Goal: Navigation & Orientation: Find specific page/section

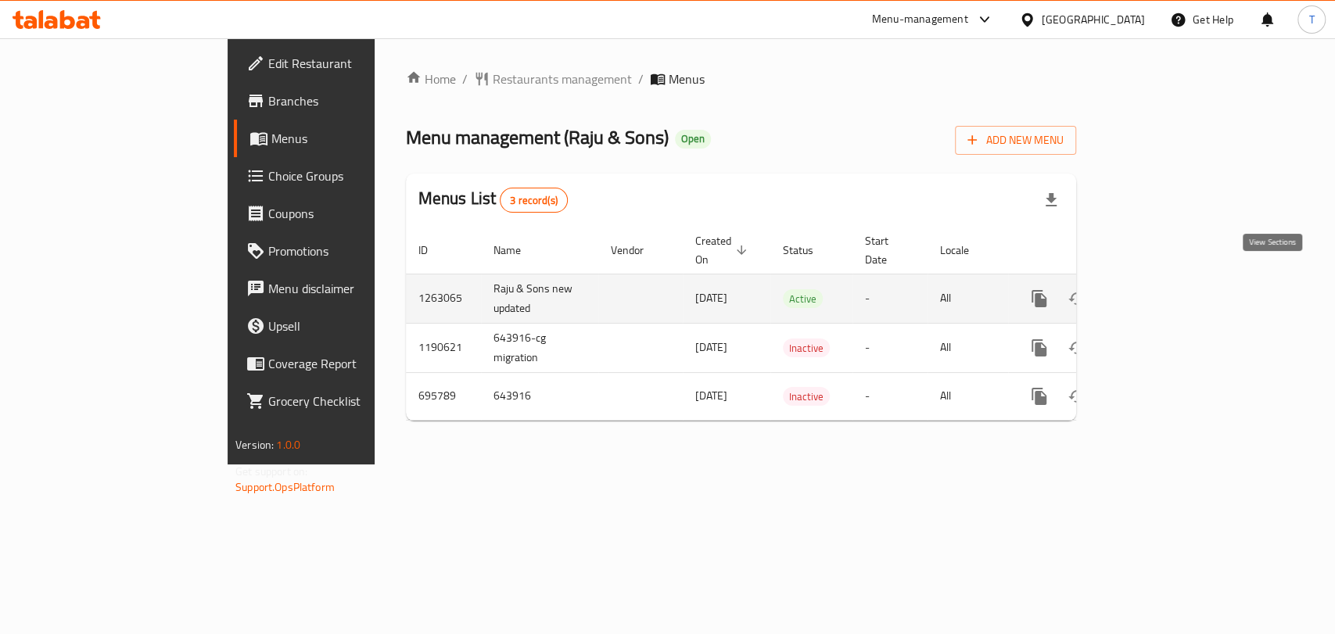
click at [1162, 289] on icon "enhanced table" at bounding box center [1152, 298] width 19 height 19
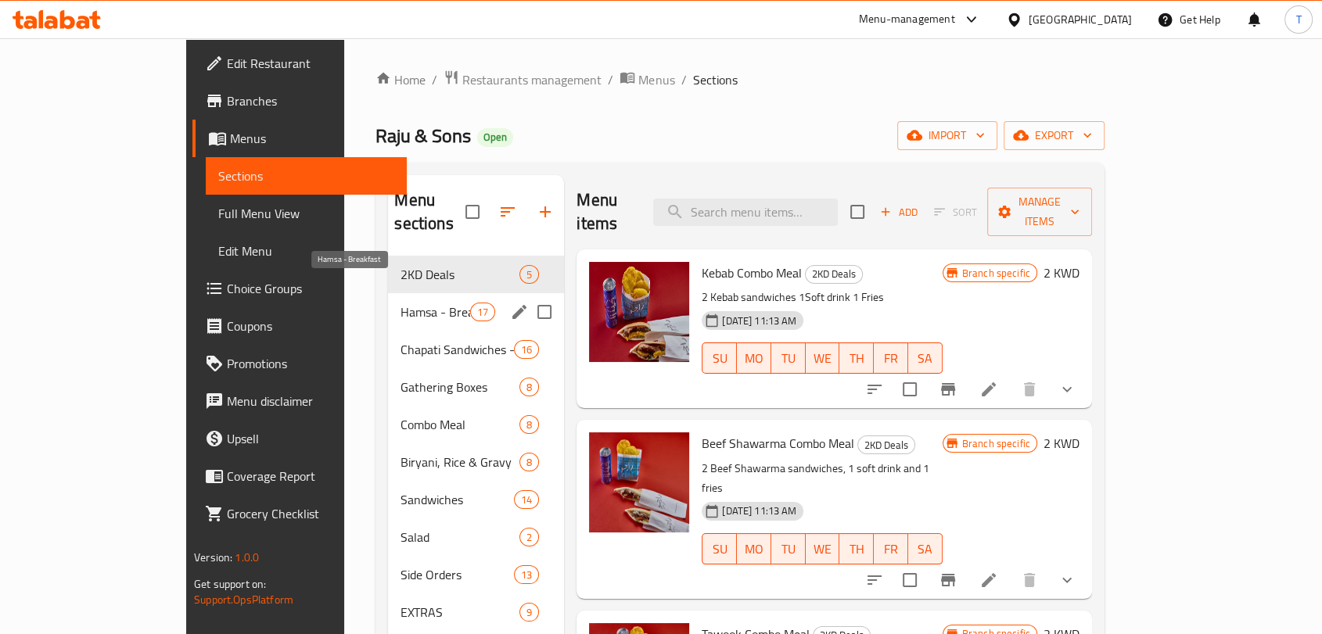
click at [401, 303] on span "Hamsa - Breakfast" at bounding box center [436, 312] width 70 height 19
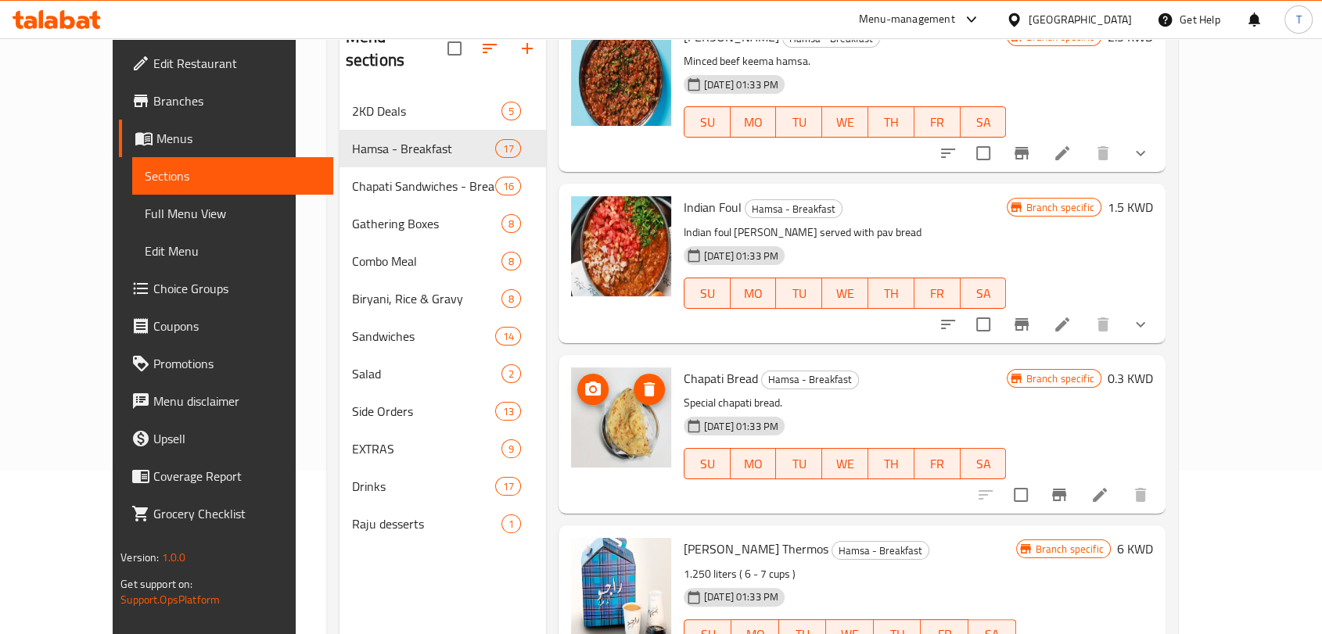
scroll to position [219, 0]
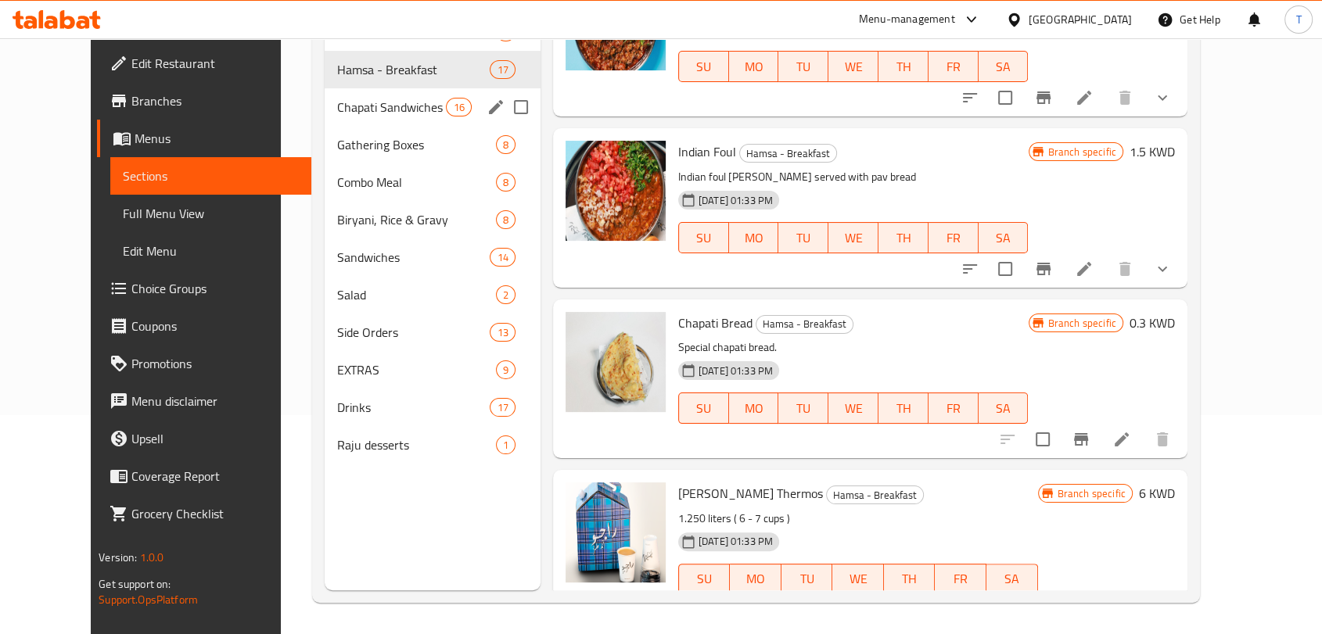
click at [362, 118] on div "Chapati Sandwiches - Breakfast 16" at bounding box center [433, 107] width 216 height 38
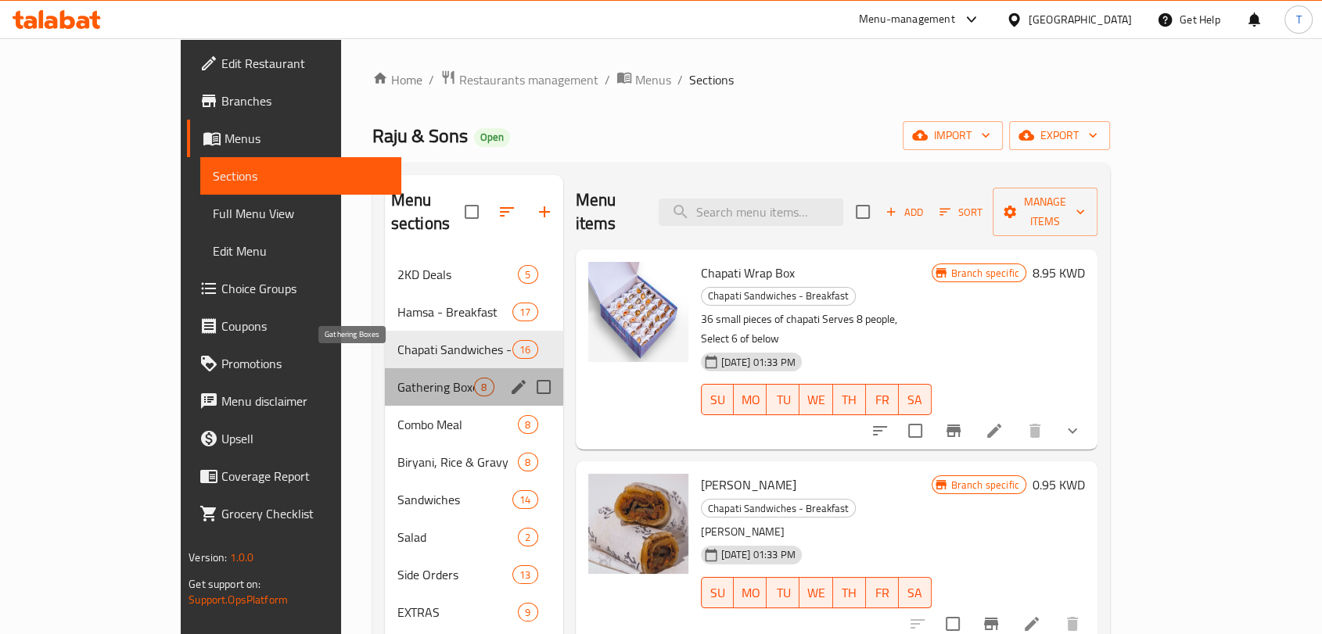
click at [397, 378] on span "Gathering Boxes" at bounding box center [435, 387] width 77 height 19
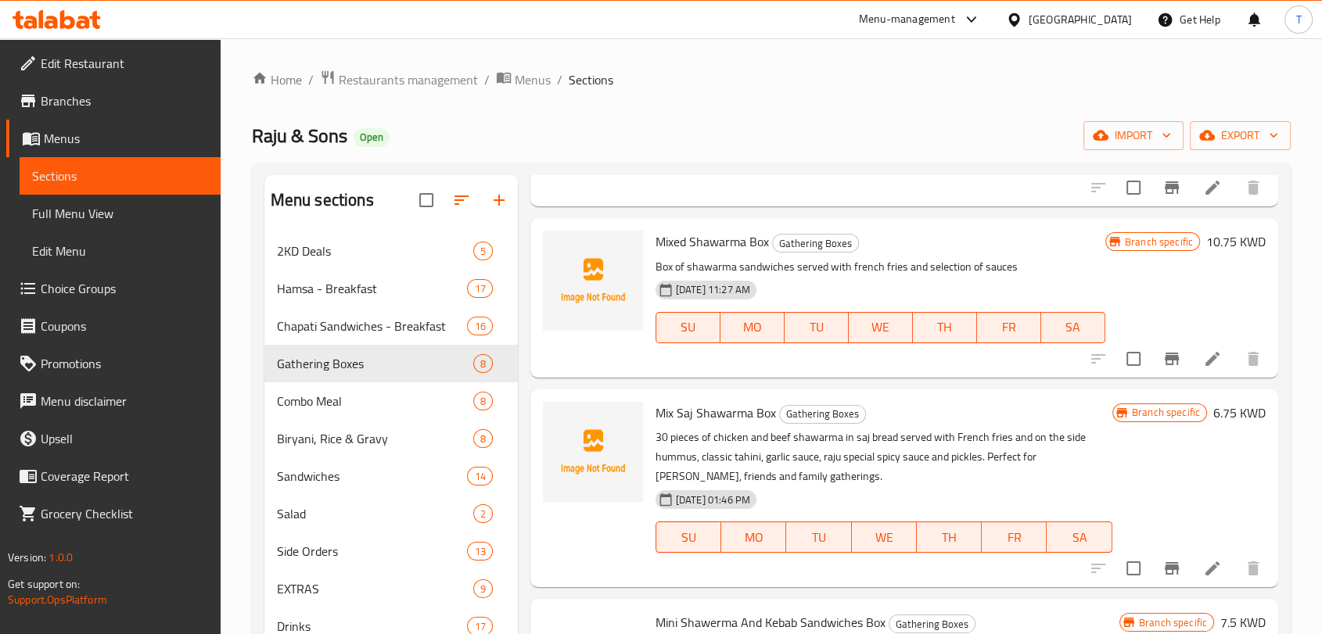
scroll to position [203, 0]
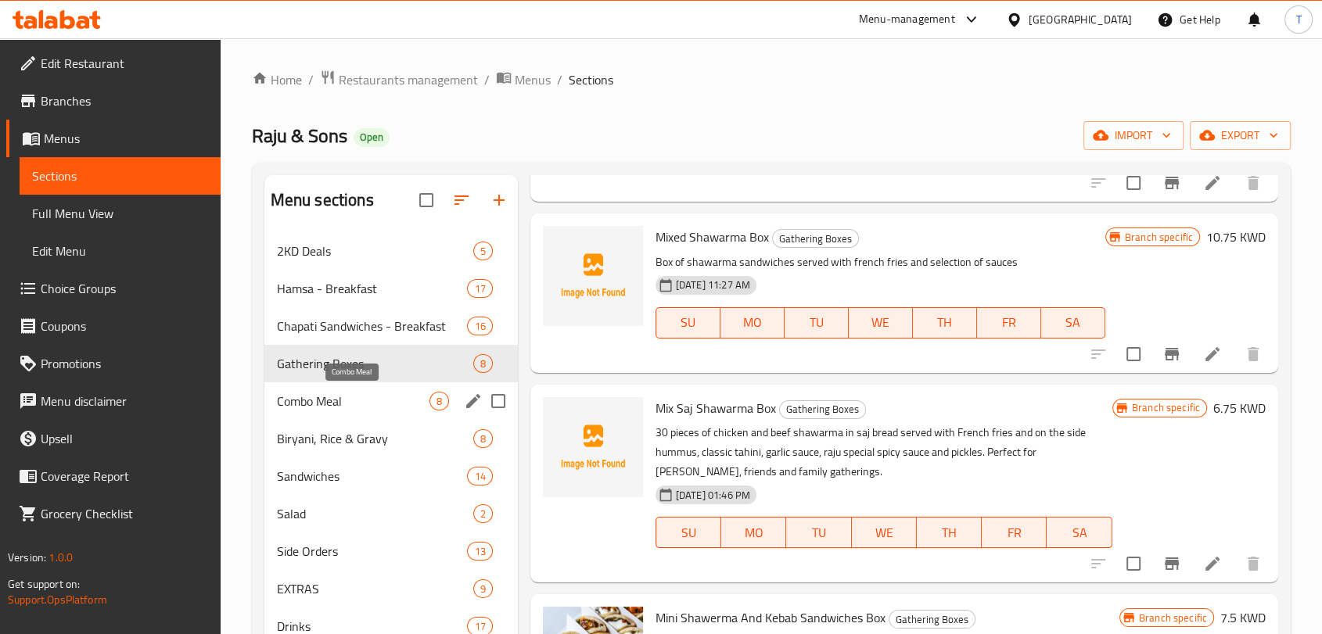
click at [361, 403] on span "Combo Meal" at bounding box center [353, 401] width 153 height 19
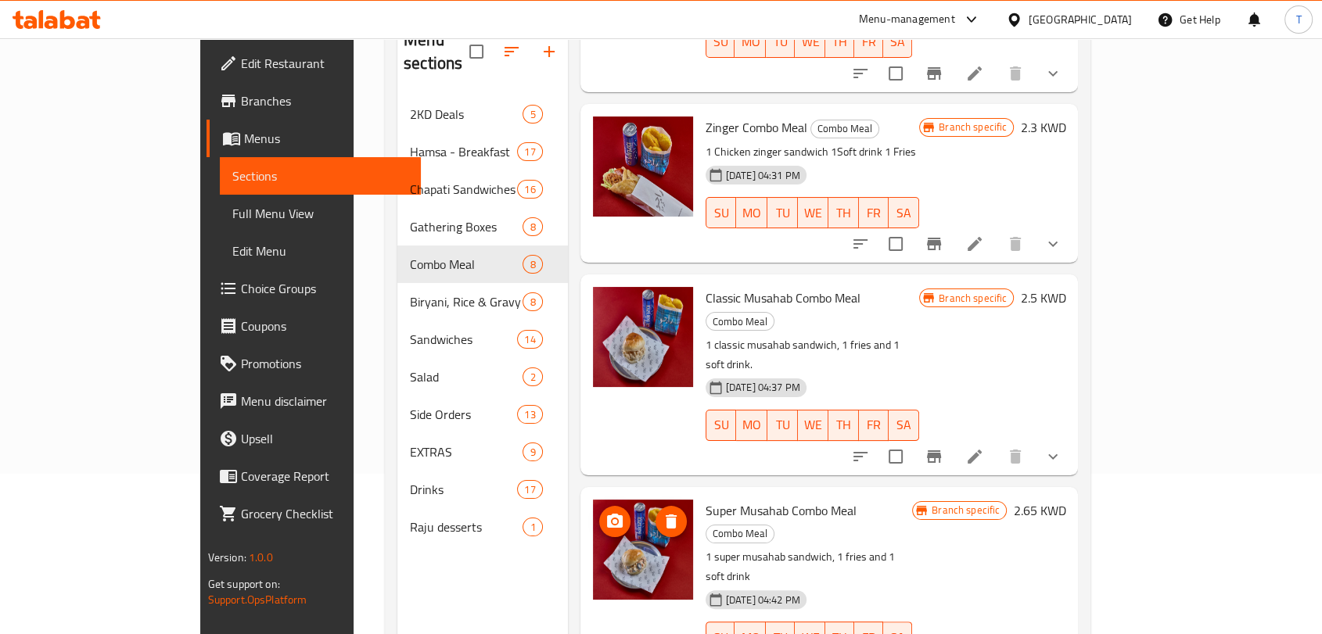
scroll to position [219, 0]
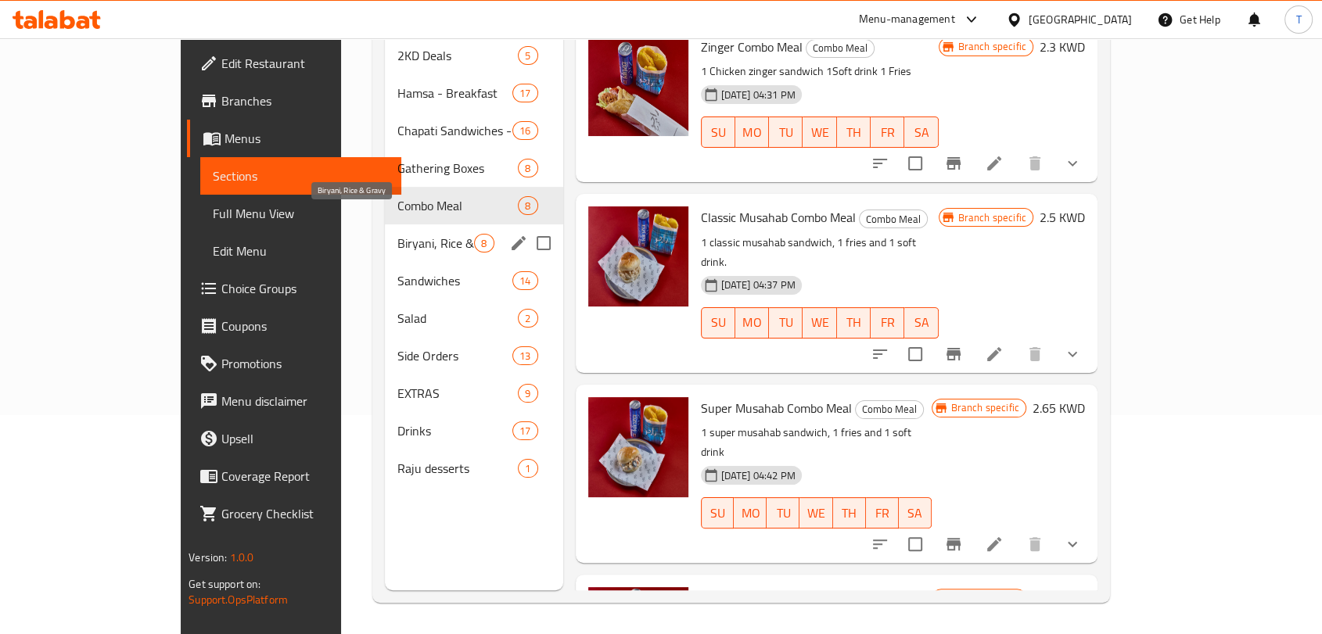
click at [397, 234] on span "Biryani, Rice & Gravy" at bounding box center [435, 243] width 77 height 19
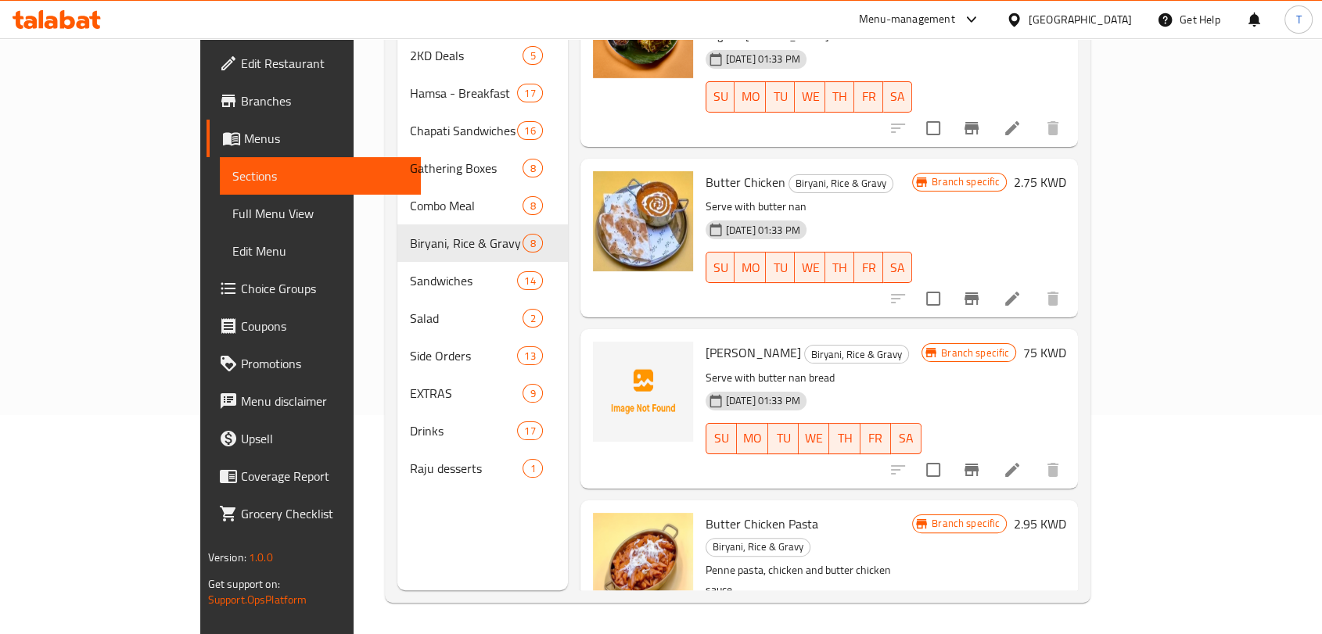
scroll to position [771, 0]
